Goal: Entertainment & Leisure: Browse casually

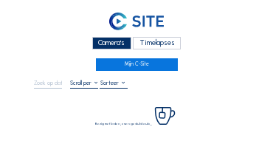
click at [109, 42] on div "Camera's" at bounding box center [111, 43] width 39 height 13
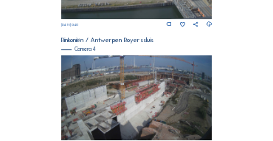
scroll to position [624, 0]
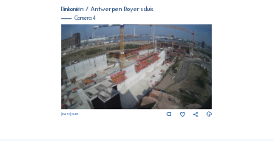
click at [164, 63] on img at bounding box center [136, 66] width 151 height 85
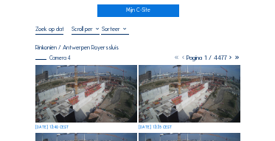
scroll to position [59, 0]
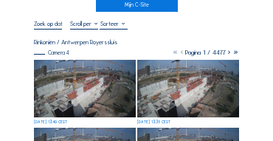
click at [83, 72] on img at bounding box center [85, 89] width 102 height 58
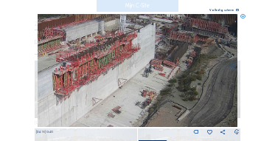
click at [178, 69] on img at bounding box center [138, 70] width 201 height 113
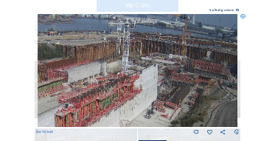
drag, startPoint x: 207, startPoint y: 70, endPoint x: 210, endPoint y: 109, distance: 39.3
click at [210, 109] on img at bounding box center [138, 70] width 201 height 113
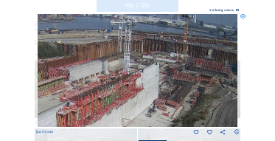
drag, startPoint x: 199, startPoint y: 92, endPoint x: 186, endPoint y: 92, distance: 12.6
click at [235, 66] on div "[DATE] 13:40" at bounding box center [138, 75] width 204 height 122
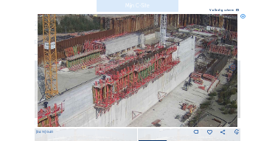
drag, startPoint x: 145, startPoint y: 85, endPoint x: 170, endPoint y: 72, distance: 27.7
click at [170, 72] on img at bounding box center [138, 70] width 201 height 113
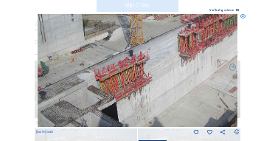
drag, startPoint x: 147, startPoint y: 83, endPoint x: 159, endPoint y: 89, distance: 14.2
click at [185, 65] on img at bounding box center [138, 70] width 201 height 113
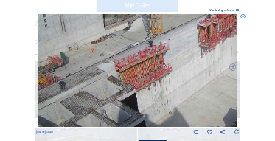
drag, startPoint x: 127, startPoint y: 101, endPoint x: 151, endPoint y: 86, distance: 27.9
click at [160, 76] on img at bounding box center [138, 70] width 201 height 113
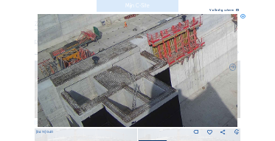
drag, startPoint x: 162, startPoint y: 72, endPoint x: 177, endPoint y: 63, distance: 17.9
click at [177, 63] on img at bounding box center [138, 70] width 201 height 113
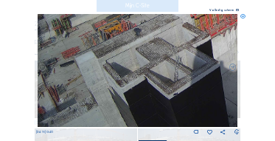
click at [138, 63] on img at bounding box center [138, 70] width 201 height 113
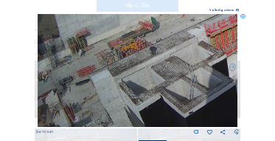
drag, startPoint x: 101, startPoint y: 75, endPoint x: 117, endPoint y: 80, distance: 16.8
click at [135, 97] on img at bounding box center [138, 70] width 201 height 113
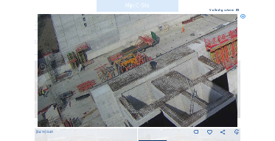
drag, startPoint x: 106, startPoint y: 75, endPoint x: 126, endPoint y: 84, distance: 22.1
click at [126, 84] on img at bounding box center [138, 70] width 201 height 113
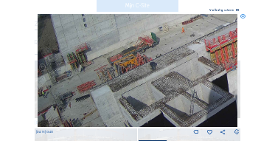
drag, startPoint x: 142, startPoint y: 66, endPoint x: 148, endPoint y: 86, distance: 20.6
click at [148, 90] on img at bounding box center [138, 70] width 201 height 113
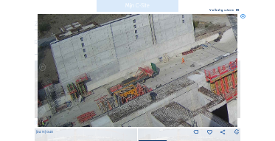
click at [150, 86] on img at bounding box center [138, 70] width 201 height 113
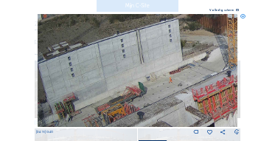
drag, startPoint x: 165, startPoint y: 81, endPoint x: 154, endPoint y: 98, distance: 20.7
click at [154, 98] on img at bounding box center [138, 70] width 201 height 113
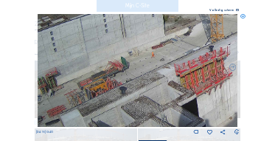
drag, startPoint x: 156, startPoint y: 93, endPoint x: 142, endPoint y: 73, distance: 24.8
click at [142, 73] on img at bounding box center [138, 70] width 201 height 113
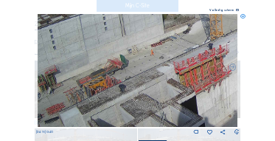
drag, startPoint x: 177, startPoint y: 94, endPoint x: 165, endPoint y: 83, distance: 16.2
click at [165, 83] on img at bounding box center [138, 70] width 201 height 113
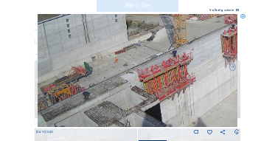
drag, startPoint x: 219, startPoint y: 80, endPoint x: 196, endPoint y: 97, distance: 28.5
click at [196, 97] on img at bounding box center [138, 70] width 201 height 113
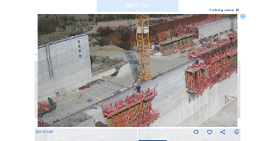
drag, startPoint x: 204, startPoint y: 79, endPoint x: 167, endPoint y: 114, distance: 51.2
click at [167, 114] on img at bounding box center [138, 70] width 201 height 113
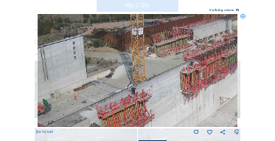
drag, startPoint x: 179, startPoint y: 92, endPoint x: 136, endPoint y: 110, distance: 46.3
click at [136, 110] on img at bounding box center [138, 70] width 201 height 113
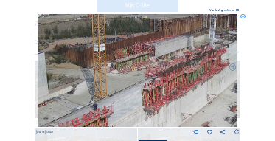
drag, startPoint x: 122, startPoint y: 113, endPoint x: 200, endPoint y: 96, distance: 80.1
click at [200, 96] on img at bounding box center [138, 70] width 201 height 113
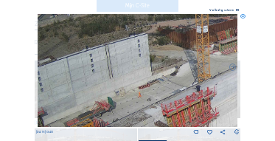
drag, startPoint x: 137, startPoint y: 103, endPoint x: 155, endPoint y: 103, distance: 18.5
click at [155, 103] on img at bounding box center [138, 70] width 201 height 113
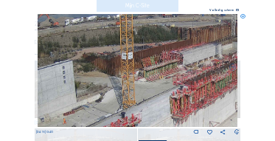
drag, startPoint x: 196, startPoint y: 84, endPoint x: 100, endPoint y: 114, distance: 99.9
click at [100, 114] on img at bounding box center [138, 70] width 201 height 113
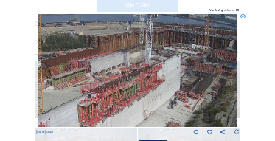
drag, startPoint x: 164, startPoint y: 103, endPoint x: 91, endPoint y: 107, distance: 73.2
click at [91, 107] on img at bounding box center [138, 70] width 201 height 113
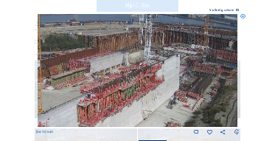
drag, startPoint x: 159, startPoint y: 65, endPoint x: 167, endPoint y: 61, distance: 9.2
click at [167, 61] on img at bounding box center [138, 70] width 201 height 113
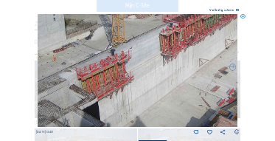
click at [142, 66] on img at bounding box center [138, 70] width 201 height 113
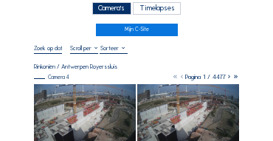
scroll to position [30, 0]
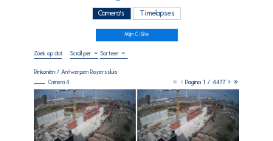
click at [105, 14] on div "Camera's" at bounding box center [111, 13] width 39 height 13
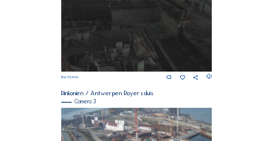
scroll to position [506, 0]
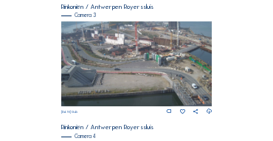
click at [145, 43] on img at bounding box center [136, 63] width 151 height 85
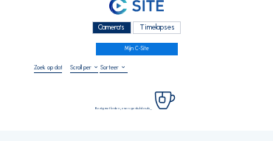
scroll to position [59, 0]
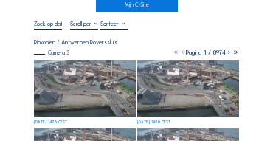
click at [94, 66] on img at bounding box center [85, 89] width 102 height 58
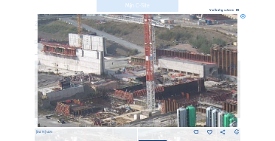
drag, startPoint x: 128, startPoint y: 62, endPoint x: 140, endPoint y: 107, distance: 46.7
click at [142, 107] on img at bounding box center [138, 70] width 201 height 113
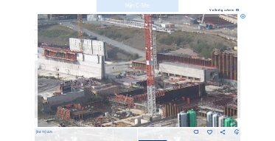
drag, startPoint x: 91, startPoint y: 83, endPoint x: 128, endPoint y: 86, distance: 37.8
click at [128, 86] on img at bounding box center [138, 70] width 201 height 113
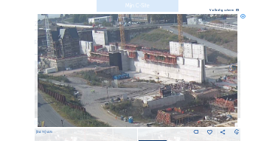
drag, startPoint x: 96, startPoint y: 83, endPoint x: 159, endPoint y: 83, distance: 62.7
click at [159, 83] on img at bounding box center [138, 70] width 201 height 113
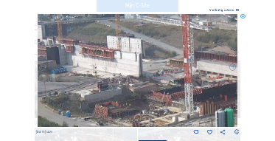
drag, startPoint x: 189, startPoint y: 86, endPoint x: 131, endPoint y: 81, distance: 57.8
click at [131, 81] on img at bounding box center [138, 70] width 201 height 113
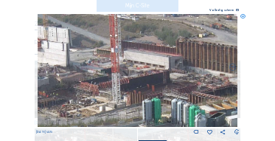
drag, startPoint x: 182, startPoint y: 88, endPoint x: 109, endPoint y: 78, distance: 73.8
click at [109, 78] on img at bounding box center [138, 70] width 201 height 113
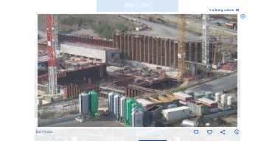
drag, startPoint x: 128, startPoint y: 83, endPoint x: 72, endPoint y: 77, distance: 57.1
click at [72, 77] on img at bounding box center [138, 70] width 201 height 113
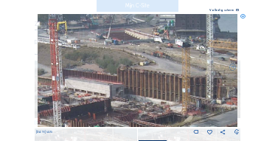
drag, startPoint x: 64, startPoint y: 83, endPoint x: 64, endPoint y: 92, distance: 8.1
click at [64, 92] on img at bounding box center [138, 70] width 201 height 113
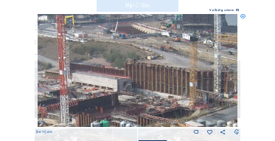
drag, startPoint x: 119, startPoint y: 86, endPoint x: 153, endPoint y: 58, distance: 44.0
click at [153, 58] on img at bounding box center [138, 70] width 201 height 113
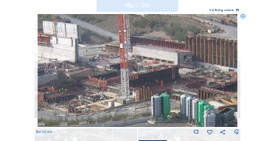
drag, startPoint x: 136, startPoint y: 79, endPoint x: 168, endPoint y: 79, distance: 31.7
click at [168, 79] on img at bounding box center [138, 70] width 201 height 113
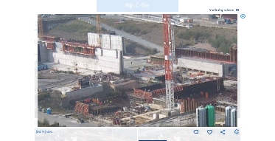
drag, startPoint x: 143, startPoint y: 89, endPoint x: 158, endPoint y: 93, distance: 15.4
click at [158, 93] on img at bounding box center [138, 70] width 201 height 113
drag, startPoint x: 133, startPoint y: 79, endPoint x: 159, endPoint y: 97, distance: 32.4
click at [159, 97] on img at bounding box center [138, 70] width 201 height 113
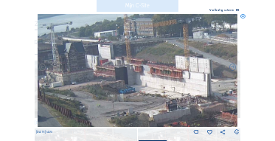
drag, startPoint x: 159, startPoint y: 92, endPoint x: 187, endPoint y: 93, distance: 28.8
click at [187, 93] on img at bounding box center [138, 70] width 201 height 113
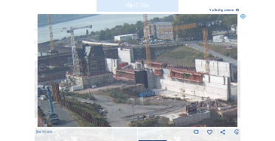
click at [143, 89] on img at bounding box center [138, 70] width 201 height 113
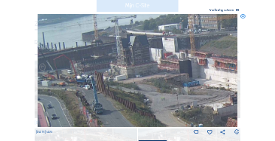
drag, startPoint x: 139, startPoint y: 94, endPoint x: 190, endPoint y: 84, distance: 52.7
click at [190, 84] on img at bounding box center [138, 70] width 201 height 113
click at [244, 18] on icon at bounding box center [243, 16] width 5 height 5
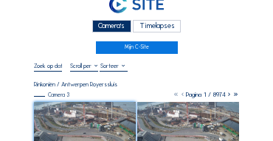
scroll to position [15, 0]
